Goal: Task Accomplishment & Management: Use online tool/utility

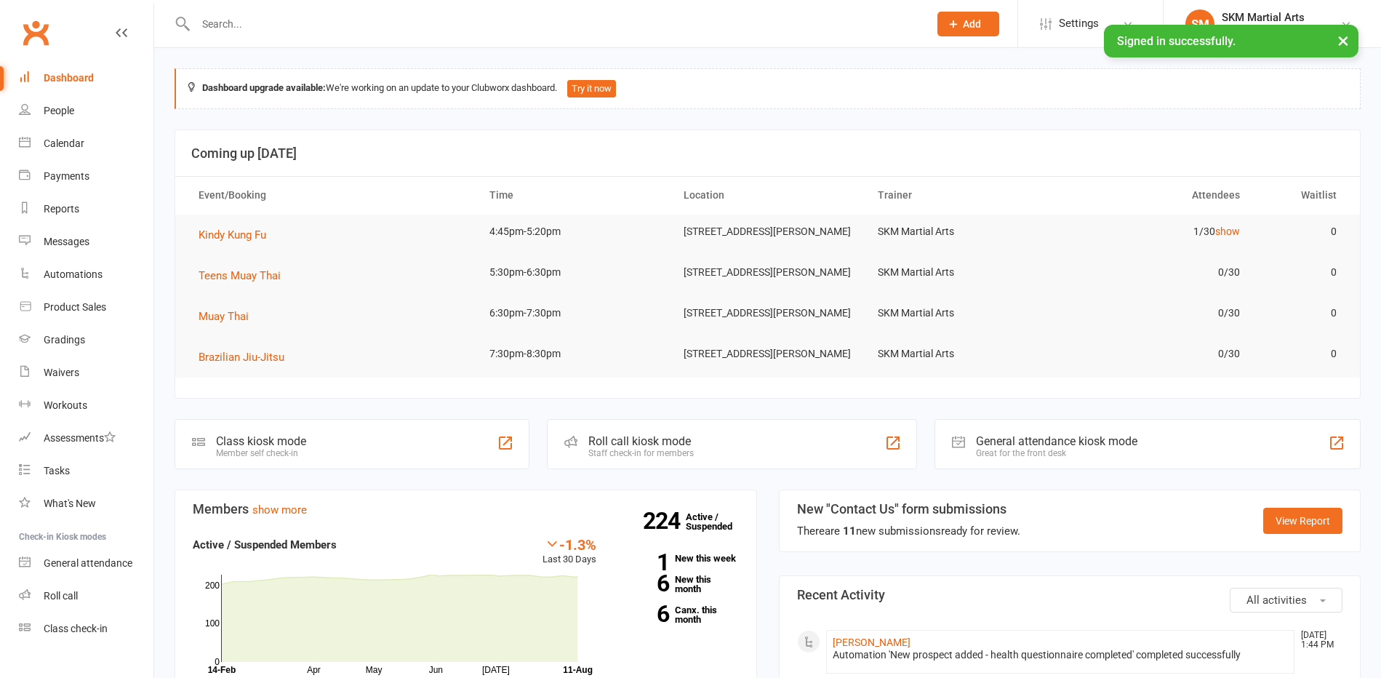
drag, startPoint x: 358, startPoint y: 488, endPoint x: 375, endPoint y: 456, distance: 36.1
click at [375, 456] on div "Class kiosk mode Member self check-in" at bounding box center [352, 444] width 355 height 50
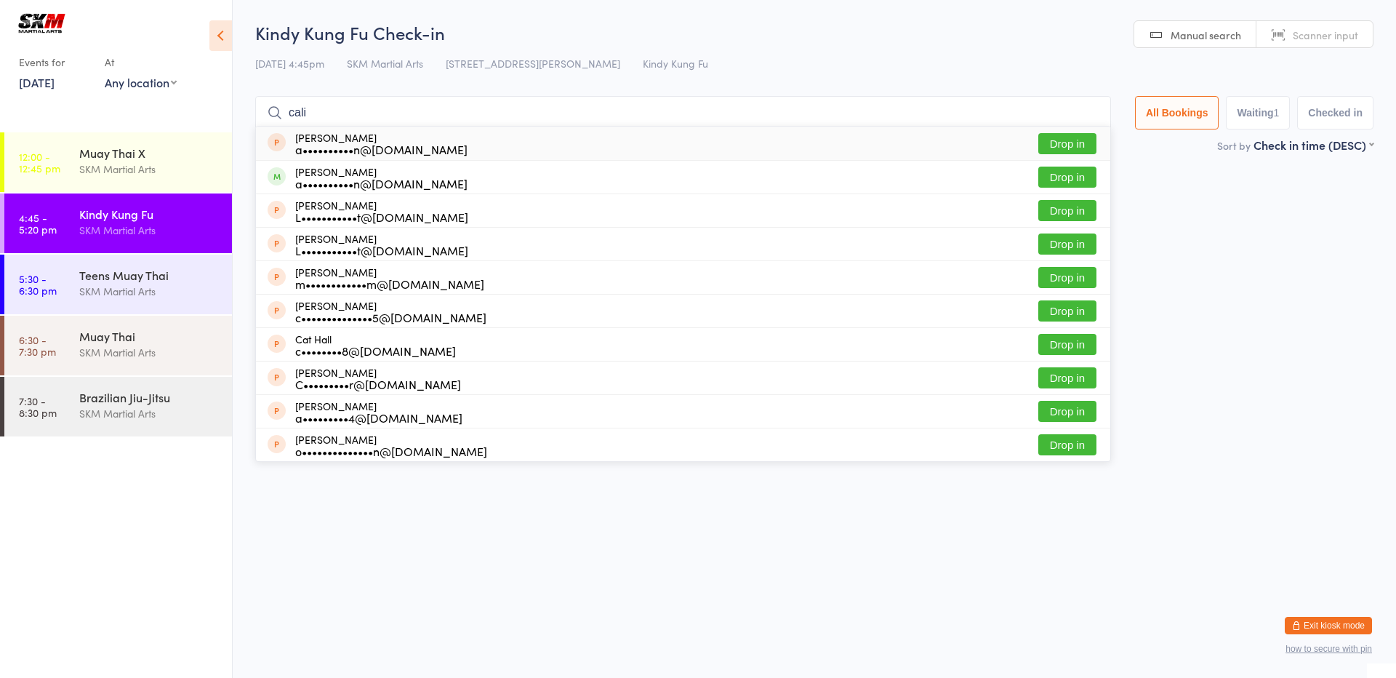
type input "cali"
click at [338, 132] on div "[PERSON_NAME] a••••••••••n@[DOMAIN_NAME]" at bounding box center [381, 143] width 172 height 23
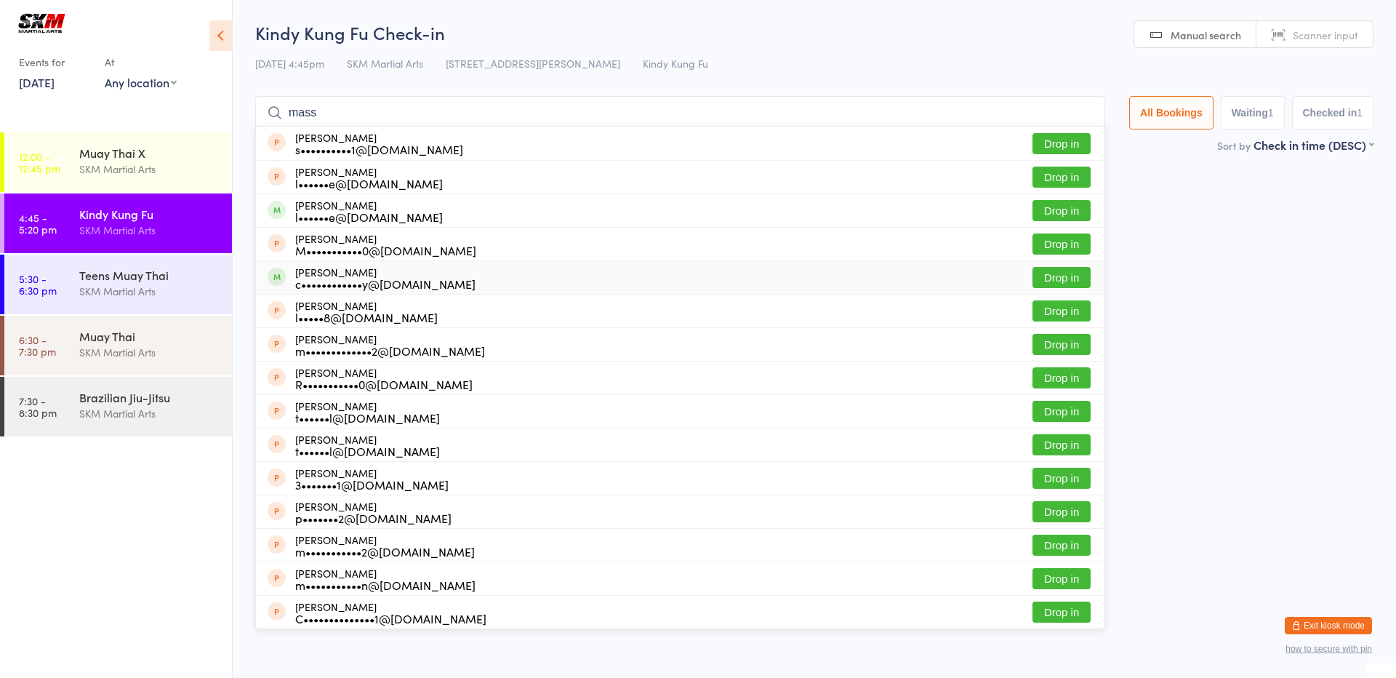
type input "mass"
drag, startPoint x: 512, startPoint y: 269, endPoint x: 517, endPoint y: 275, distance: 7.7
click at [516, 274] on div "[PERSON_NAME] c••••••••••••y@[DOMAIN_NAME] Drop in" at bounding box center [680, 277] width 849 height 33
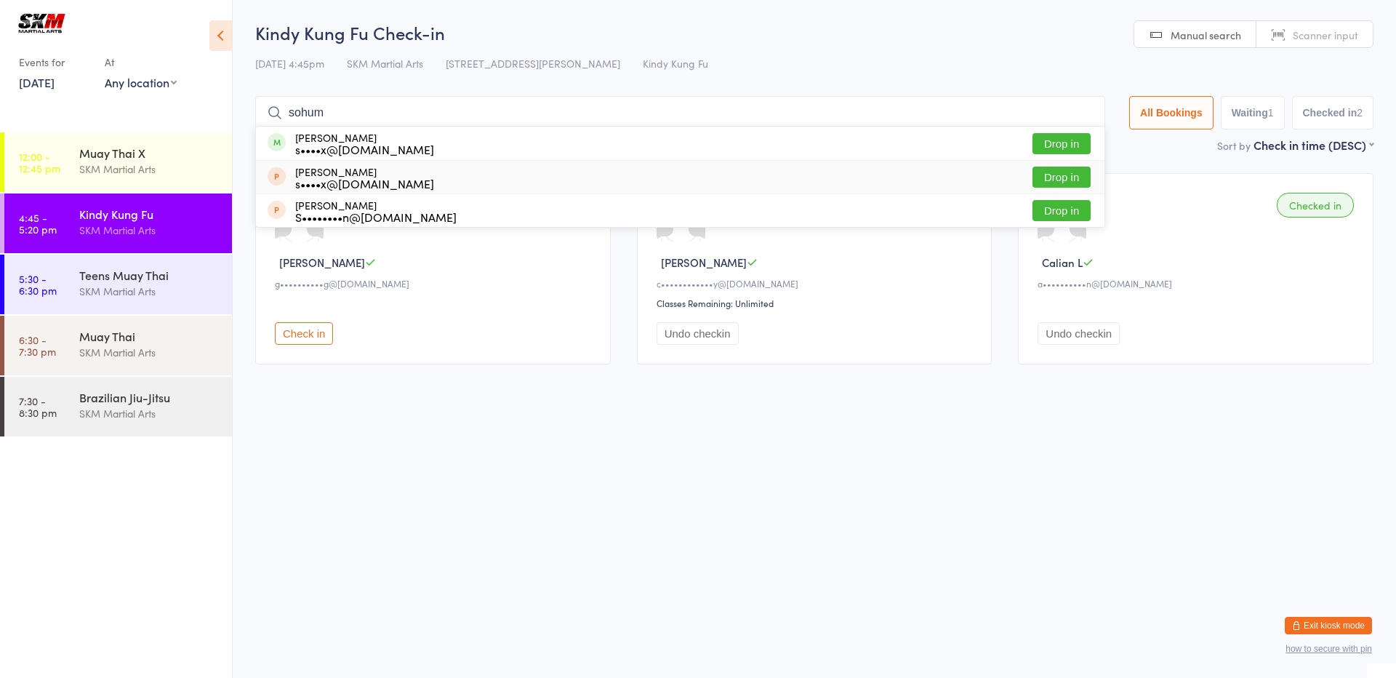
type input "sohum"
click at [1053, 179] on button "Drop in" at bounding box center [1062, 177] width 58 height 21
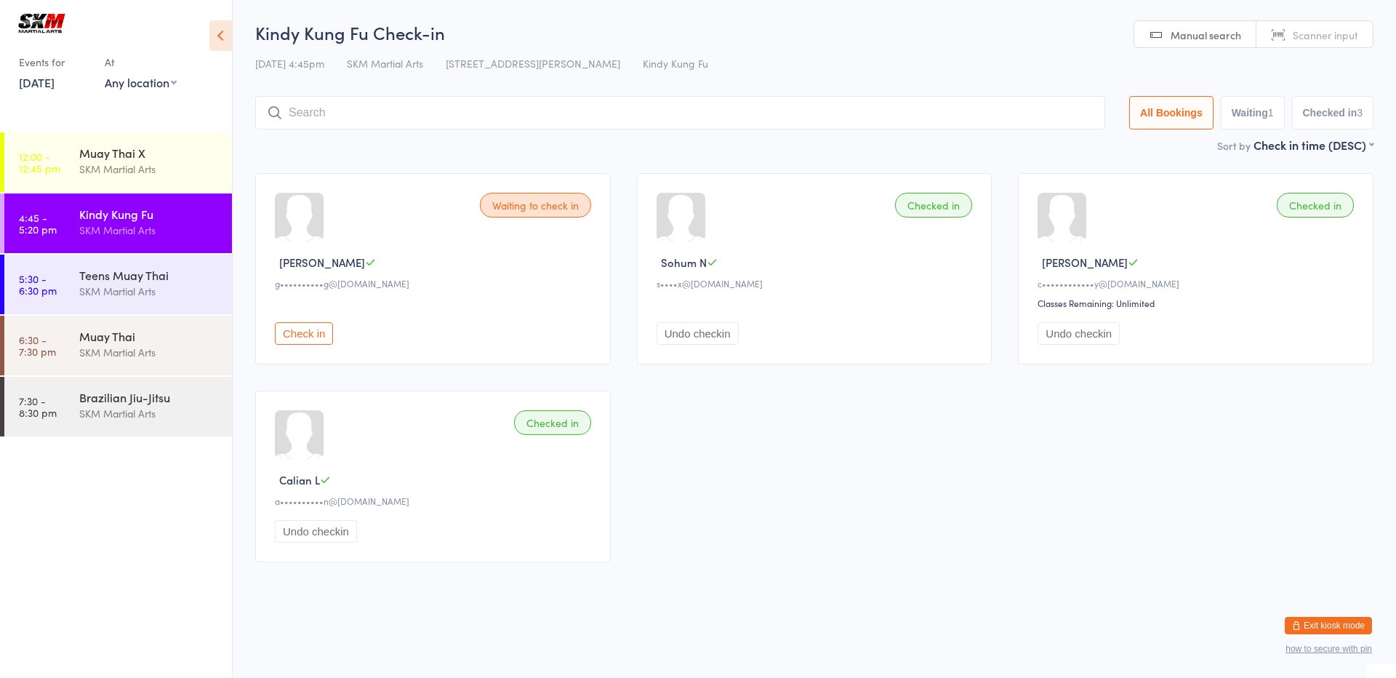
click at [286, 336] on button "Check in" at bounding box center [304, 333] width 58 height 23
click at [318, 129] on input "search" at bounding box center [683, 112] width 856 height 33
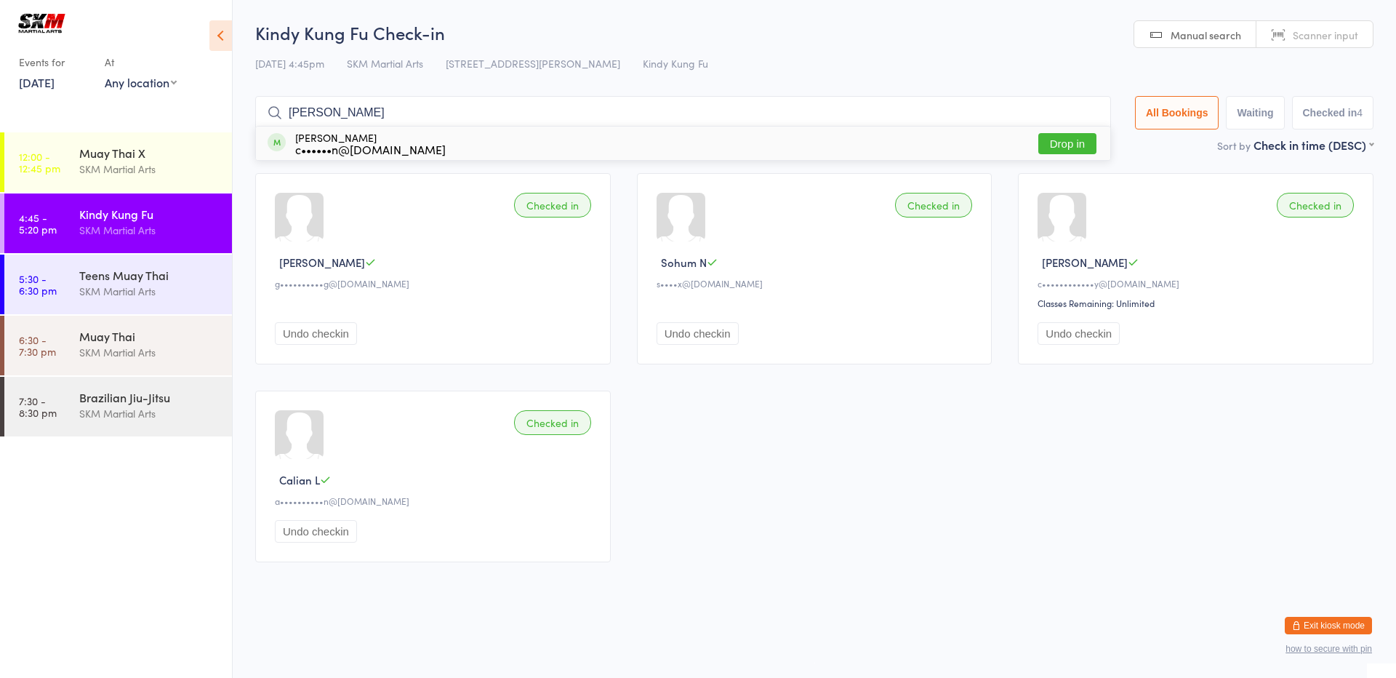
type input "[PERSON_NAME]"
click at [1068, 136] on button "Drop in" at bounding box center [1068, 143] width 58 height 21
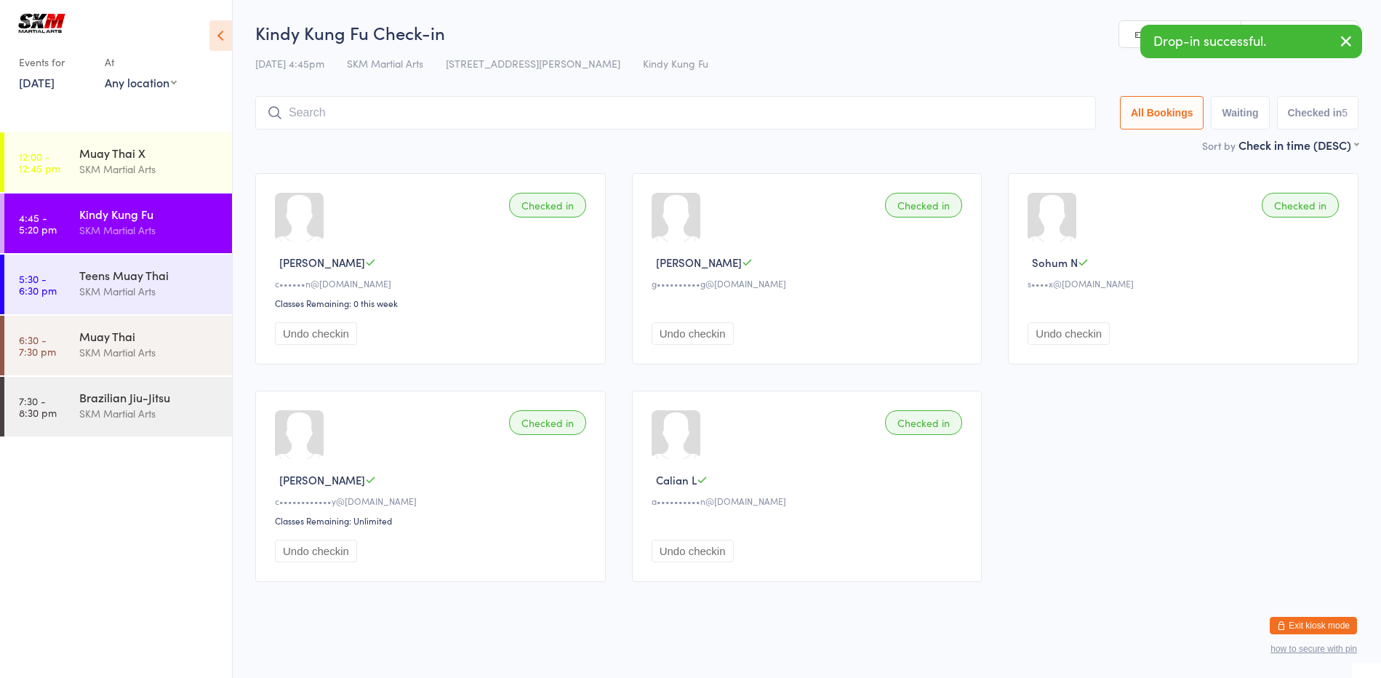
click at [551, 209] on div "Checked in" at bounding box center [547, 205] width 77 height 25
click at [345, 116] on input "search" at bounding box center [675, 112] width 841 height 33
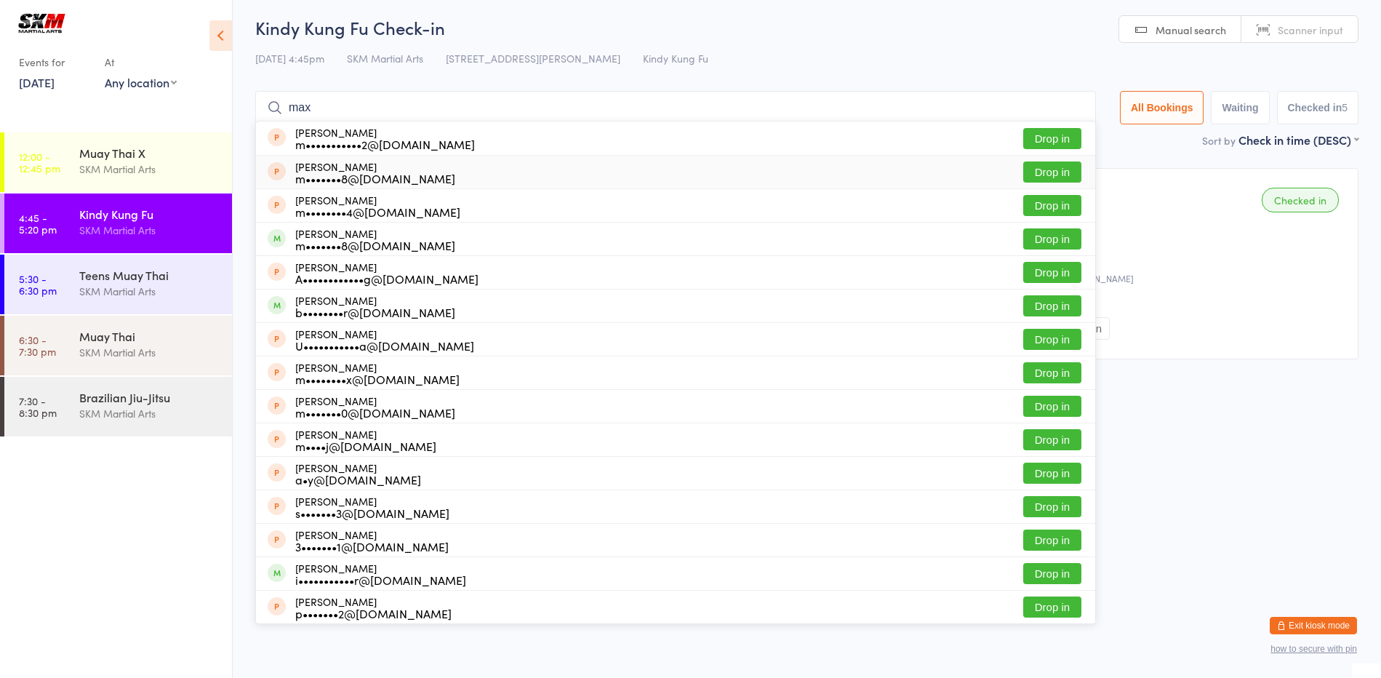
type input "max"
click at [370, 167] on div "[PERSON_NAME] m•••••••8@[DOMAIN_NAME]" at bounding box center [375, 172] width 160 height 23
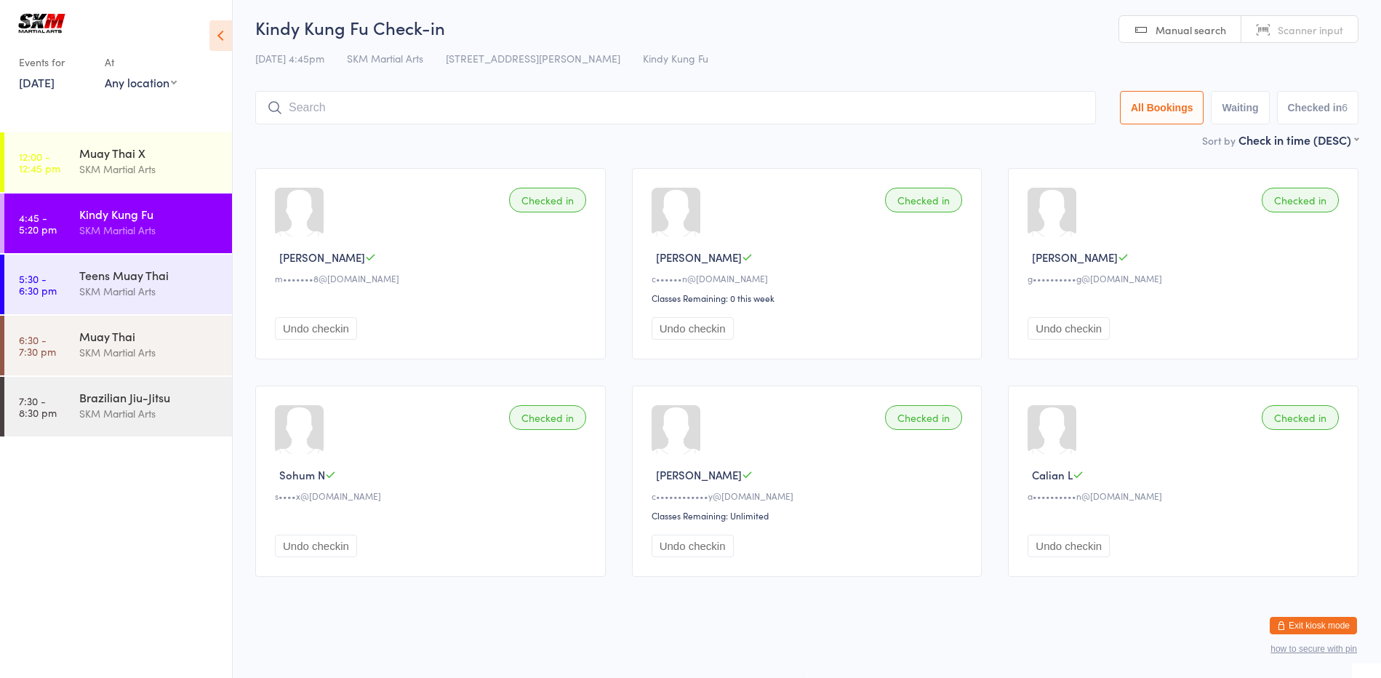
click at [452, 269] on div "Checked in Max G m•••••••8@[DOMAIN_NAME] Undo checkin" at bounding box center [430, 263] width 351 height 191
click at [565, 113] on input "search" at bounding box center [675, 107] width 841 height 33
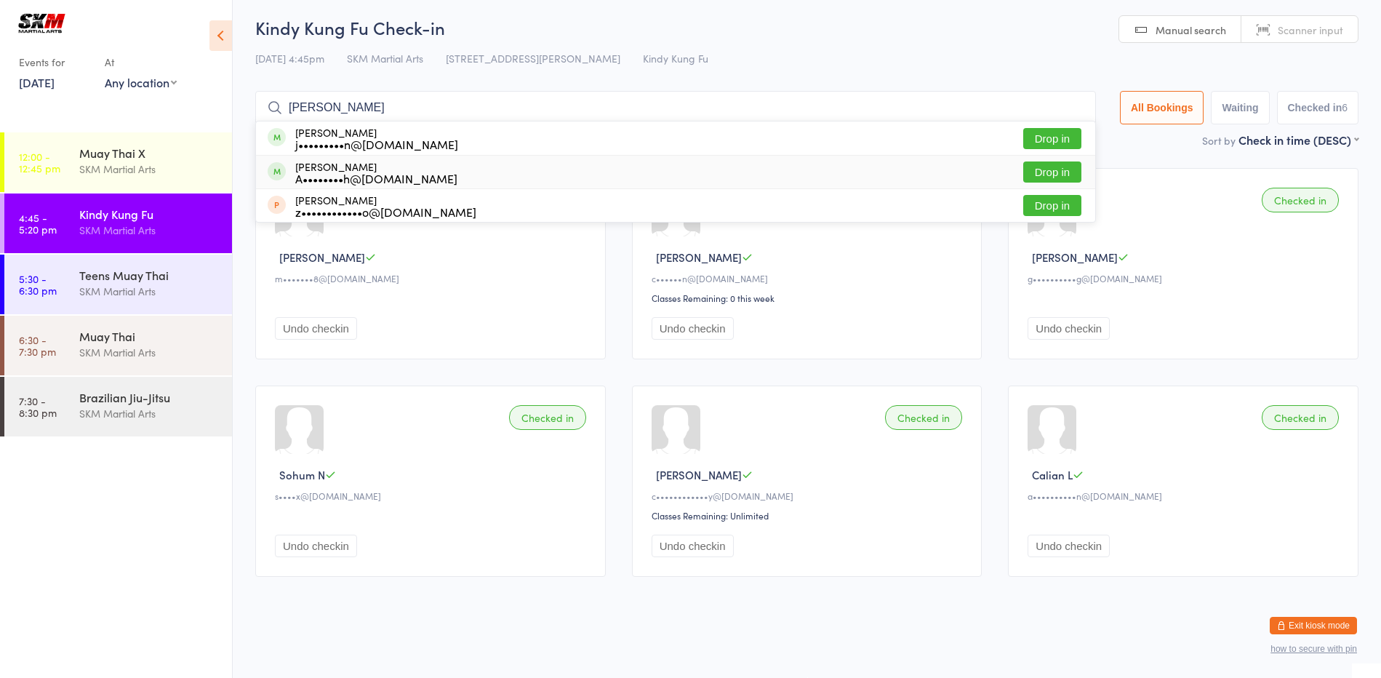
type input "[PERSON_NAME]"
click at [1036, 169] on button "Drop in" at bounding box center [1052, 171] width 58 height 21
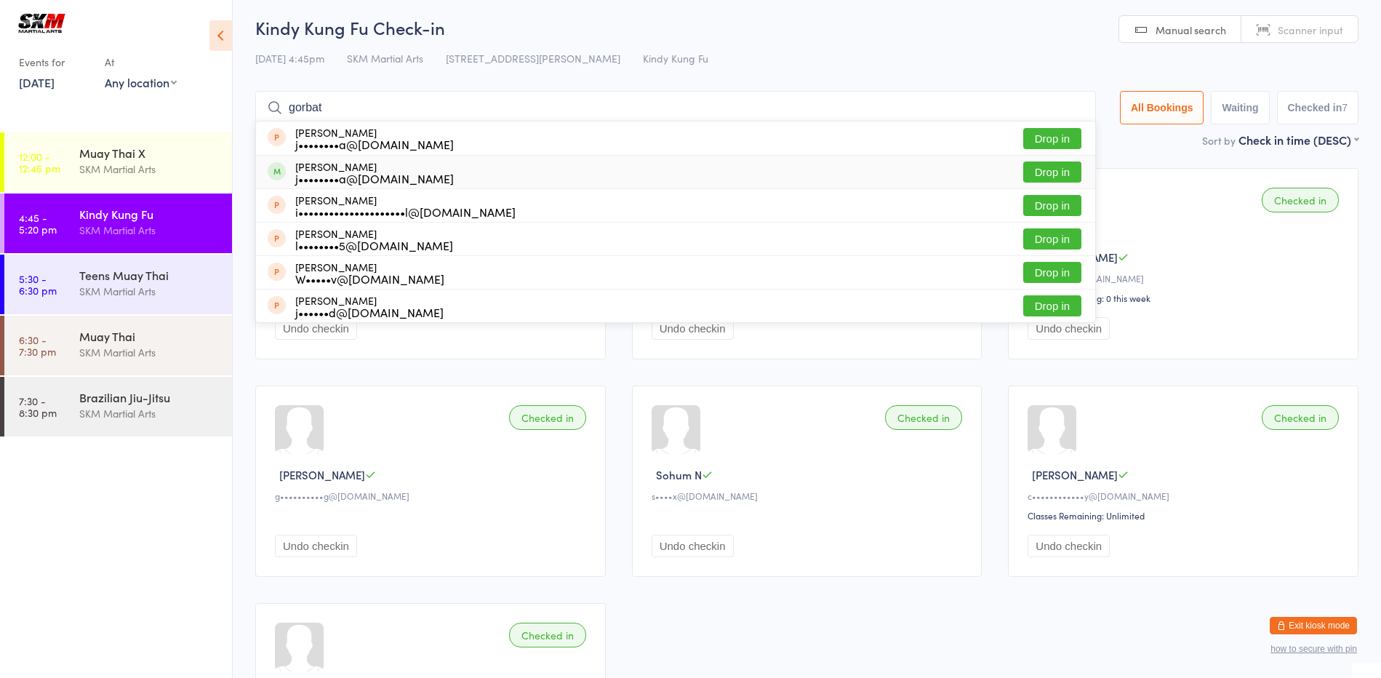
type input "gorbat"
click at [1043, 168] on button "Drop in" at bounding box center [1052, 171] width 58 height 21
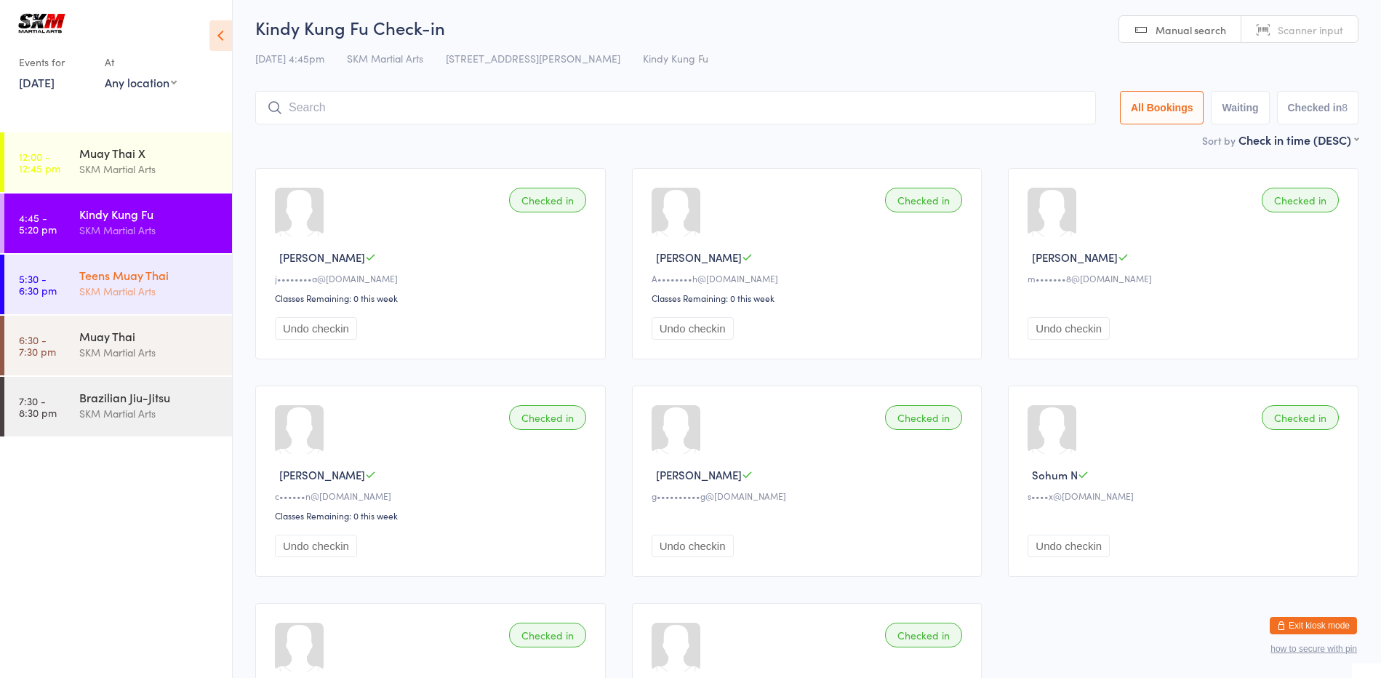
click at [81, 289] on div "SKM Martial Arts" at bounding box center [149, 291] width 140 height 17
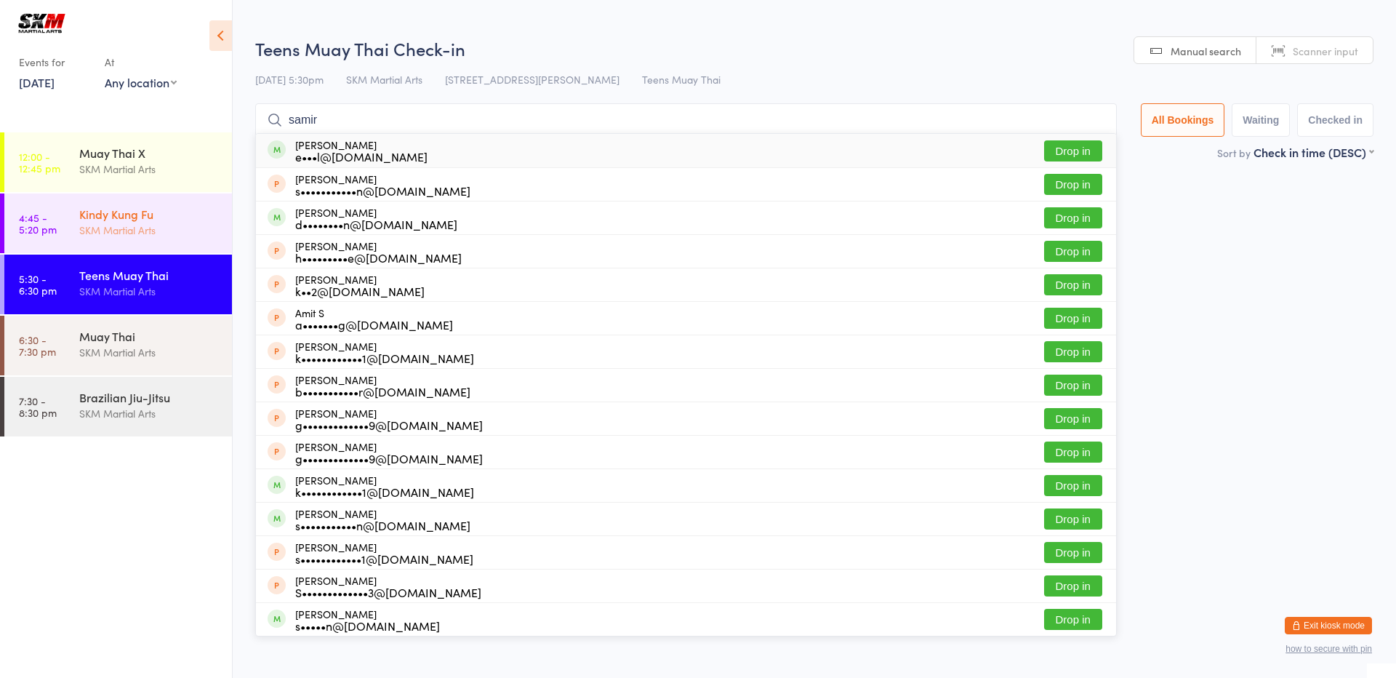
type input "samir"
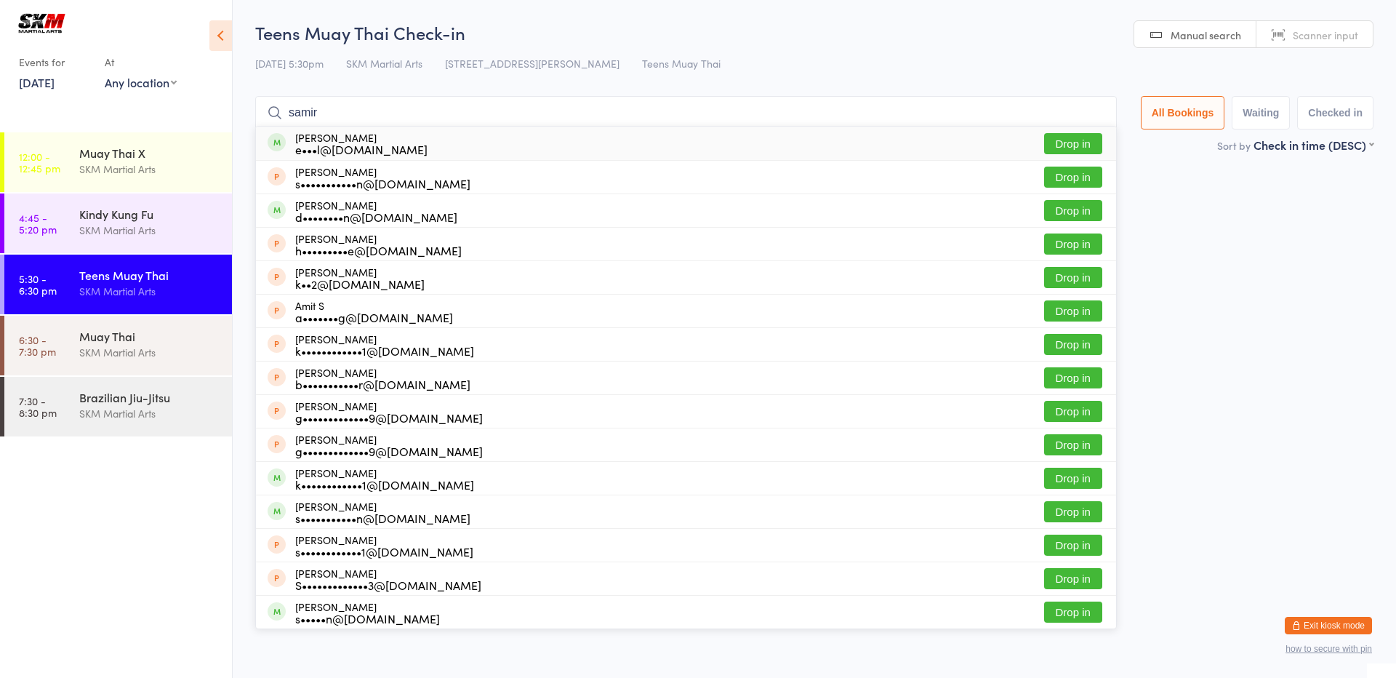
click at [1074, 135] on button "Drop in" at bounding box center [1073, 143] width 58 height 21
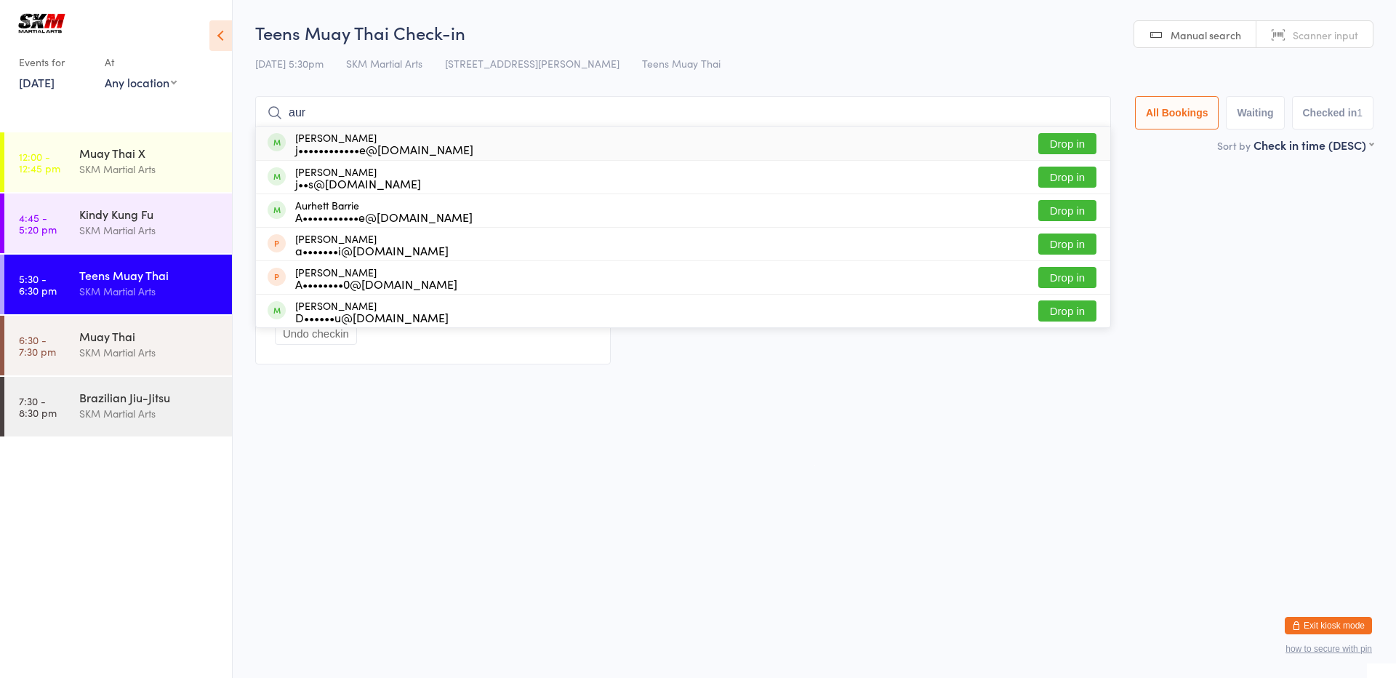
type input "aur"
click at [1081, 141] on button "Drop in" at bounding box center [1068, 143] width 58 height 21
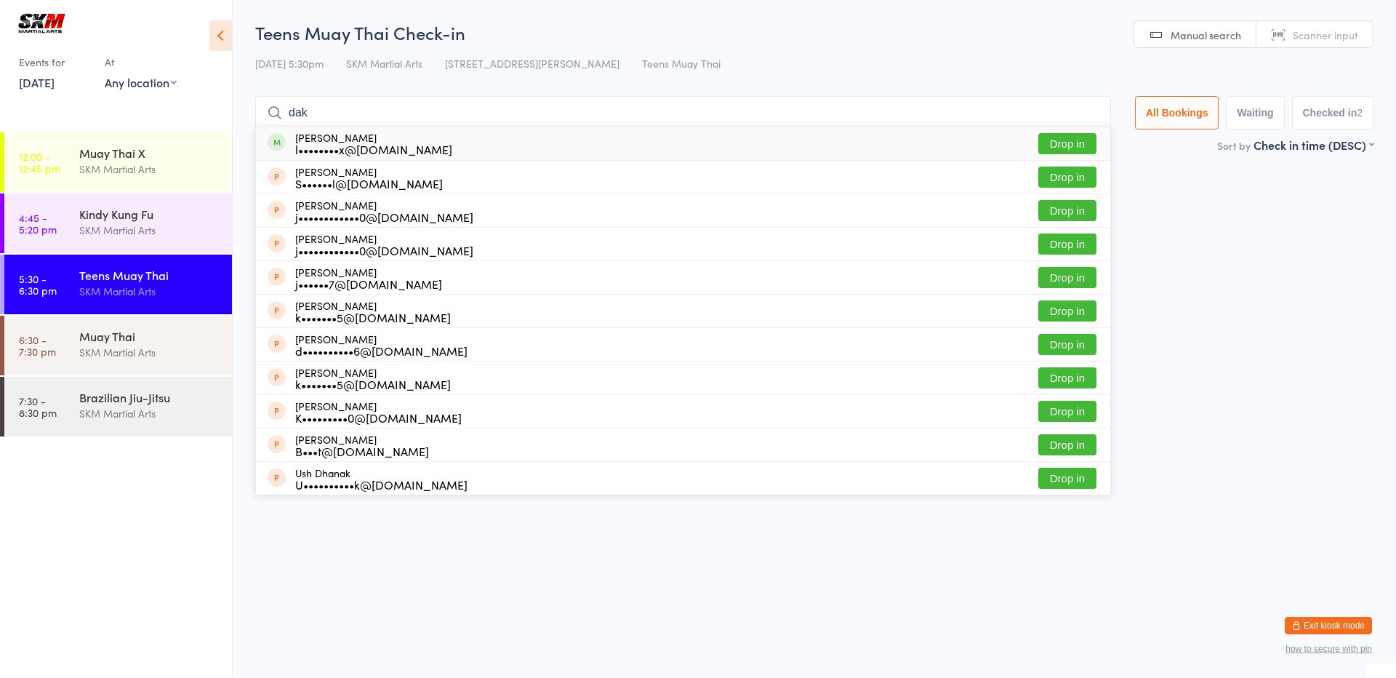
type input "dak"
click at [1065, 139] on button "Drop in" at bounding box center [1068, 143] width 58 height 21
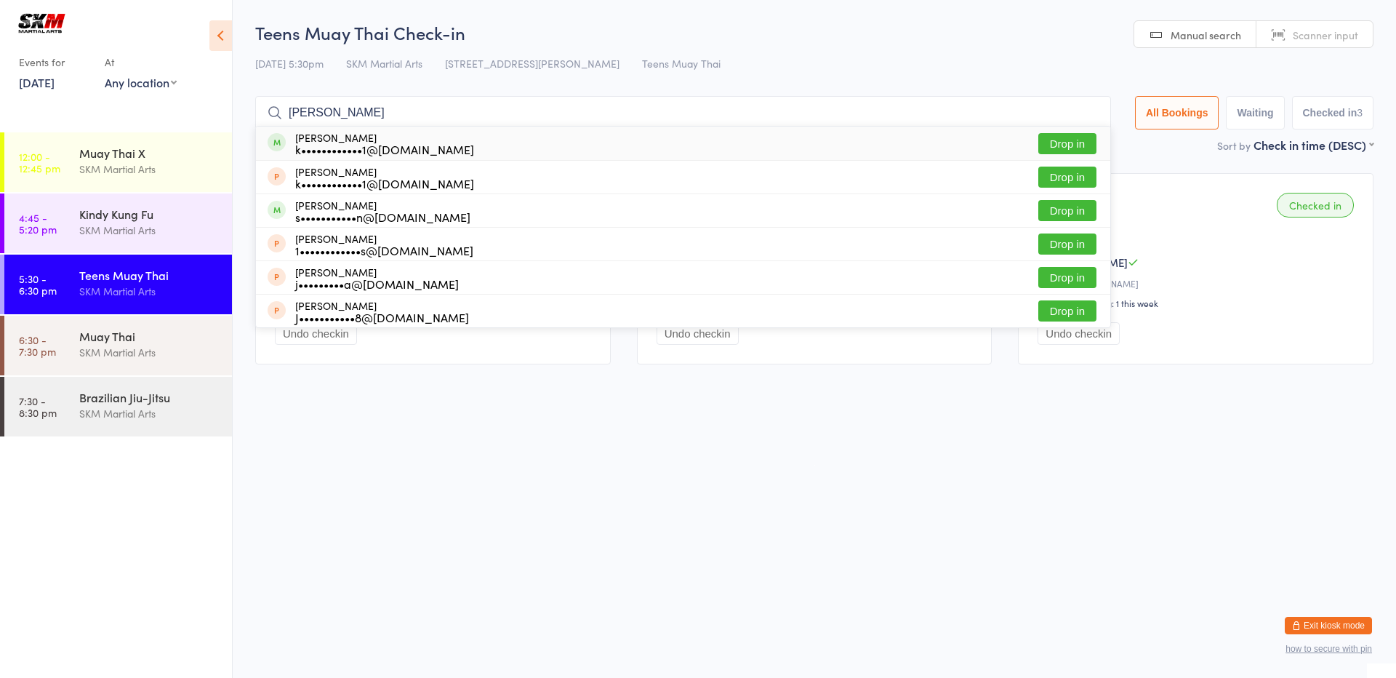
type input "[PERSON_NAME]"
click at [803, 137] on div "[PERSON_NAME] k••••••••••••1@[DOMAIN_NAME] Drop in" at bounding box center [683, 143] width 855 height 33
